Goal: Task Accomplishment & Management: Manage account settings

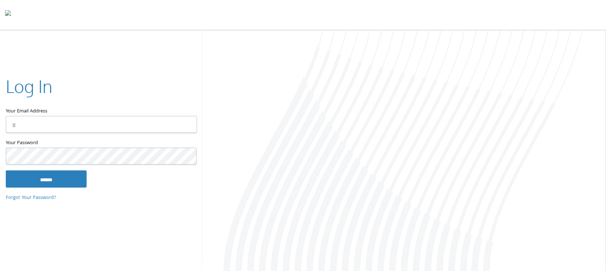
click at [80, 122] on input "Your Email Address" at bounding box center [101, 124] width 191 height 17
type input "**********"
click at [71, 178] on input "******" at bounding box center [46, 178] width 81 height 17
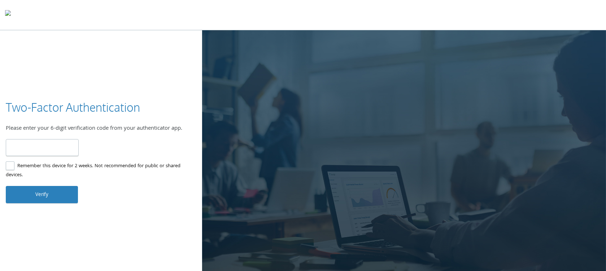
type input "******"
